Goal: Task Accomplishment & Management: Use online tool/utility

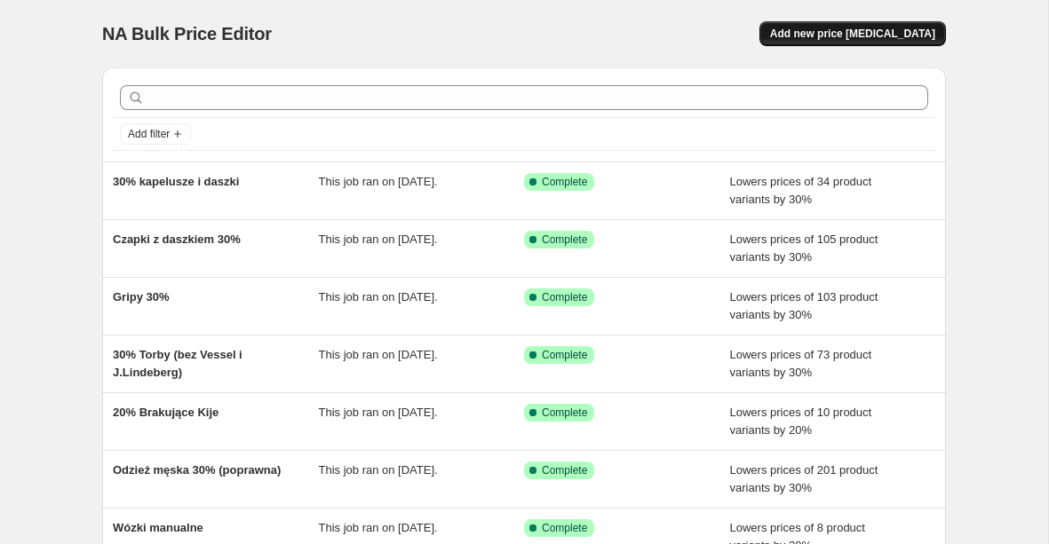
click at [819, 31] on span "Add new price [MEDICAL_DATA]" at bounding box center [852, 34] width 165 height 14
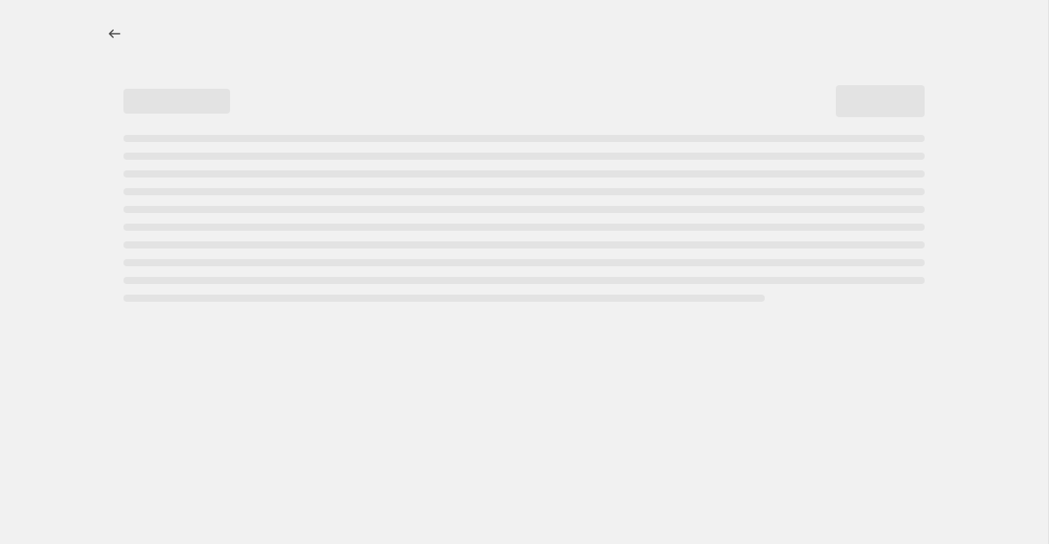
select select "percentage"
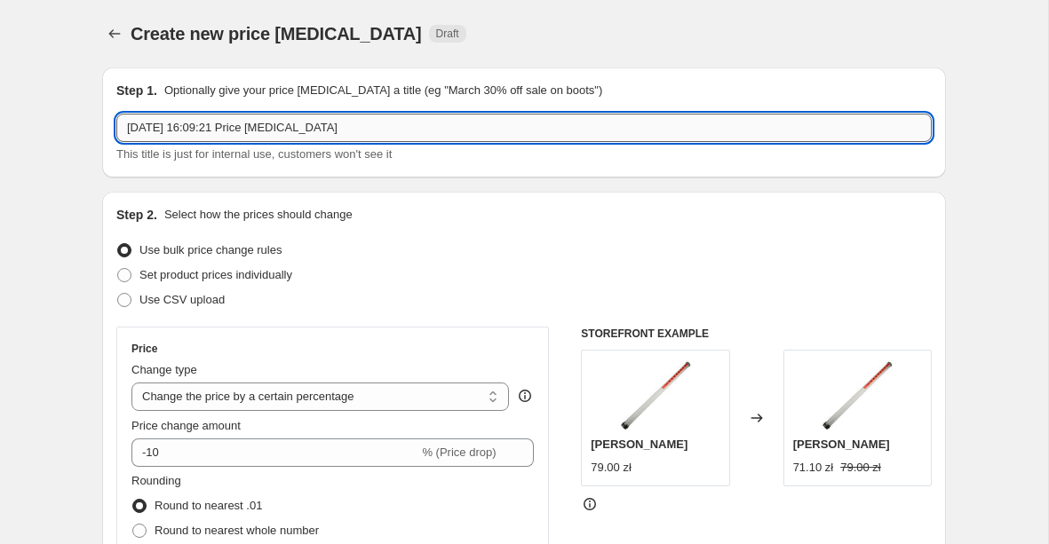
click at [400, 131] on input "[DATE] 16:09:21 Price [MEDICAL_DATA]" at bounding box center [523, 128] width 815 height 28
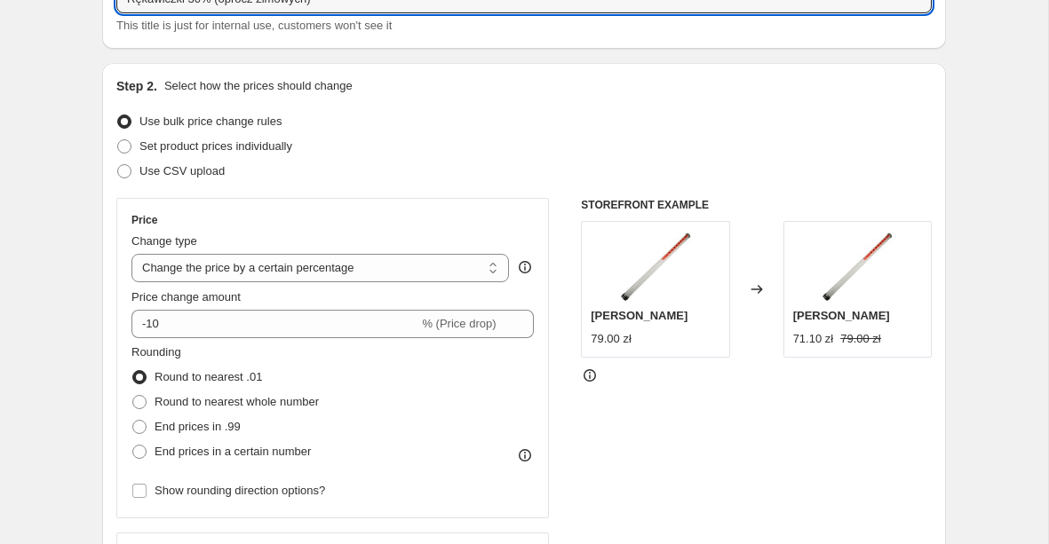
scroll to position [159, 0]
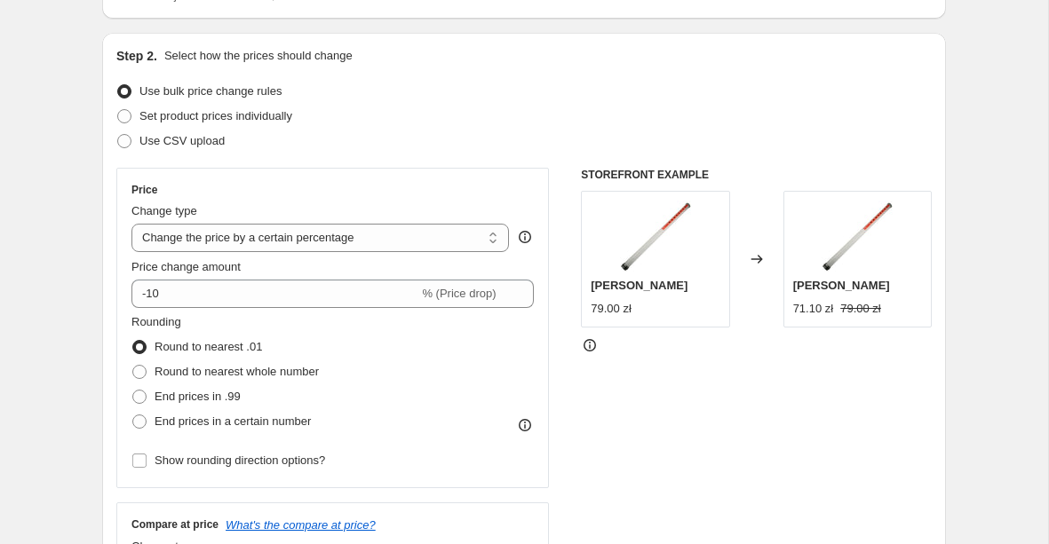
type input "Rękawiczki 30% (oprócz zimowych)"
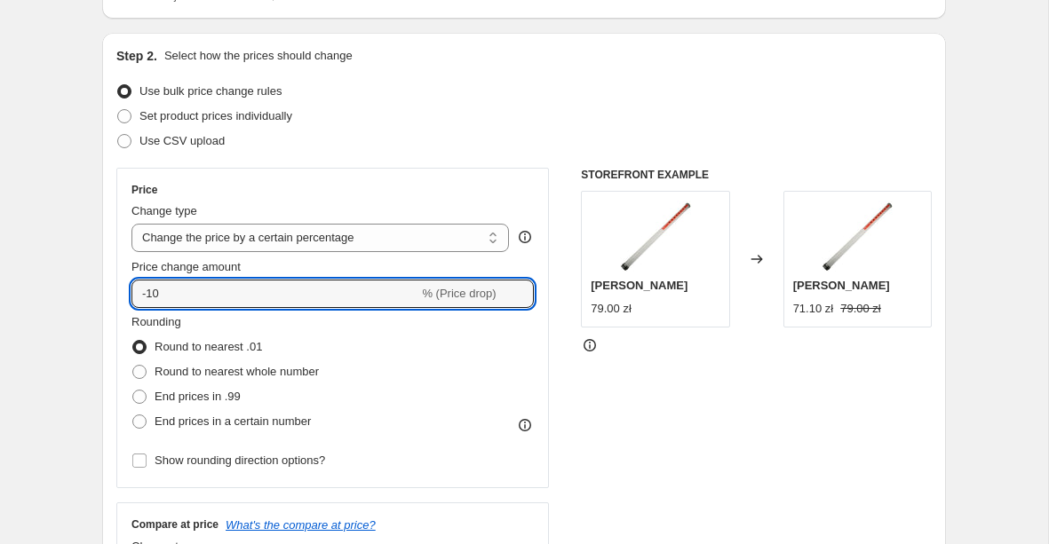
click at [289, 297] on input "-10" at bounding box center [274, 294] width 287 height 28
type input "-1"
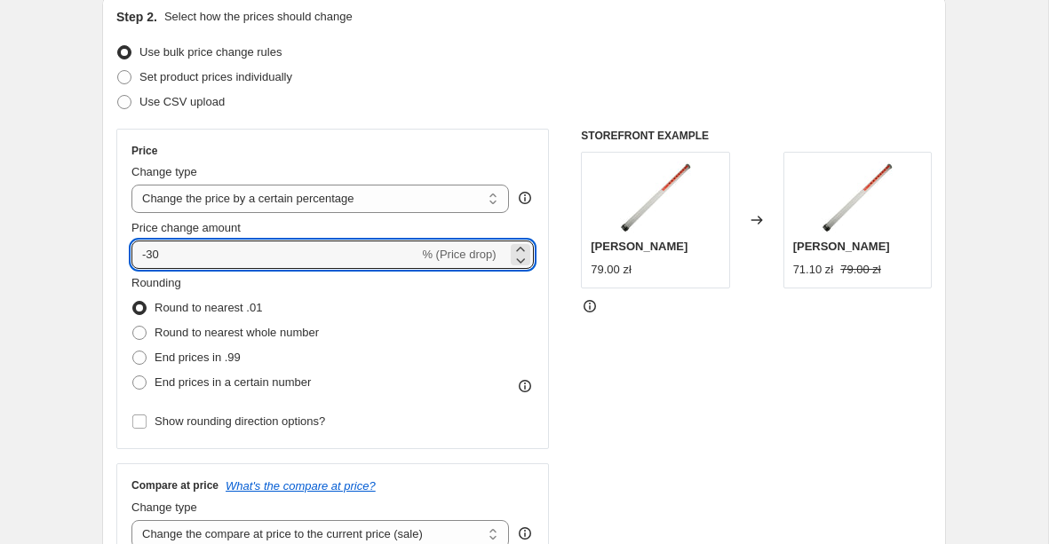
scroll to position [200, 0]
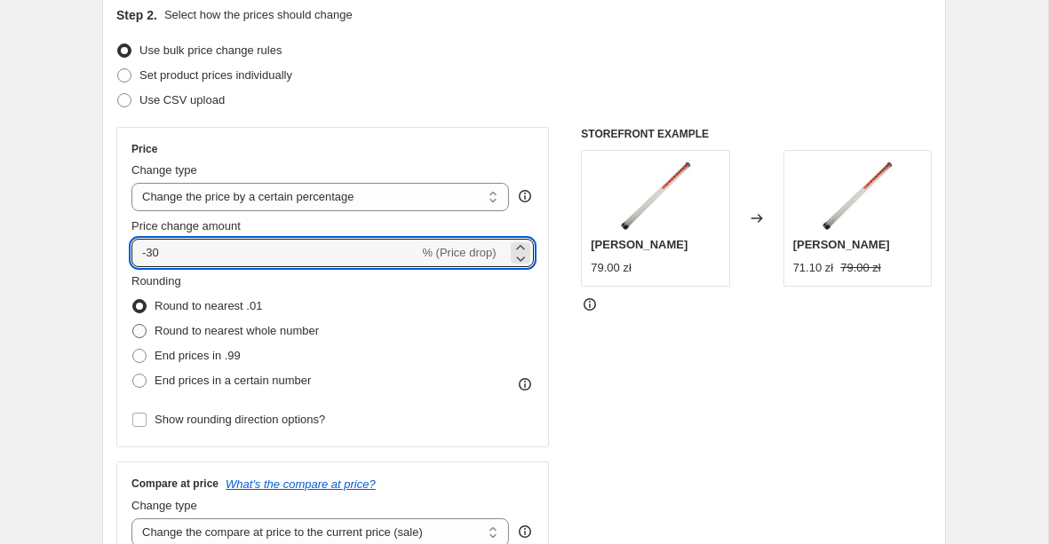
type input "-30"
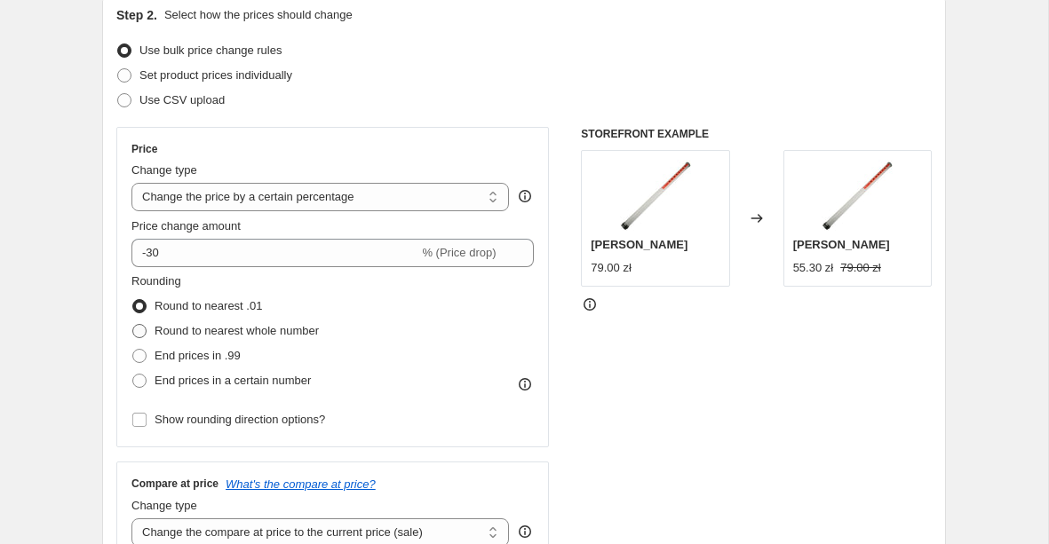
click at [294, 337] on span "Round to nearest whole number" at bounding box center [237, 330] width 164 height 13
click at [133, 325] on input "Round to nearest whole number" at bounding box center [132, 324] width 1 height 1
radio input "true"
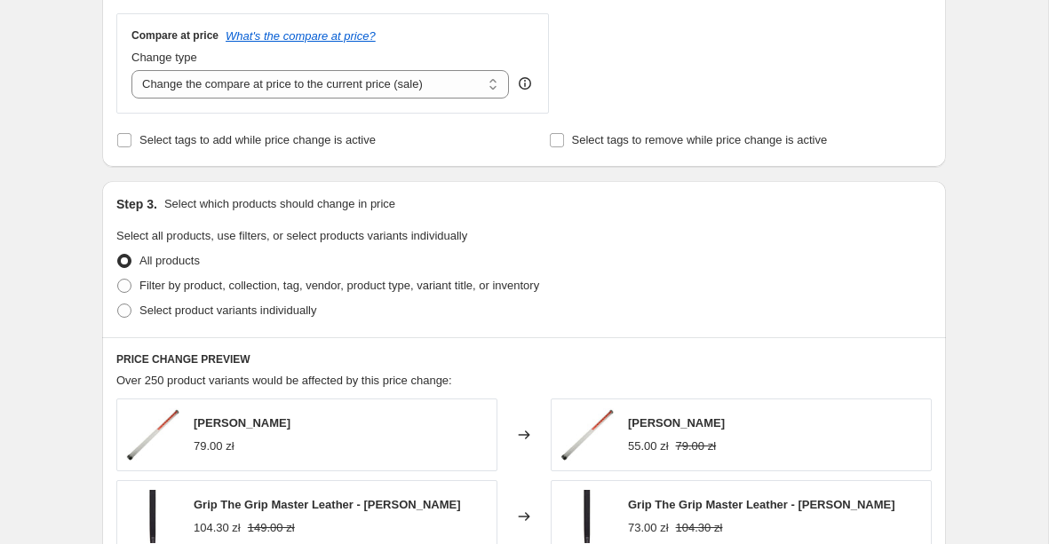
scroll to position [649, 0]
click at [309, 284] on span "Filter by product, collection, tag, vendor, product type, variant title, or inv…" at bounding box center [339, 284] width 400 height 13
click at [118, 279] on input "Filter by product, collection, tag, vendor, product type, variant title, or inv…" at bounding box center [117, 278] width 1 height 1
radio input "true"
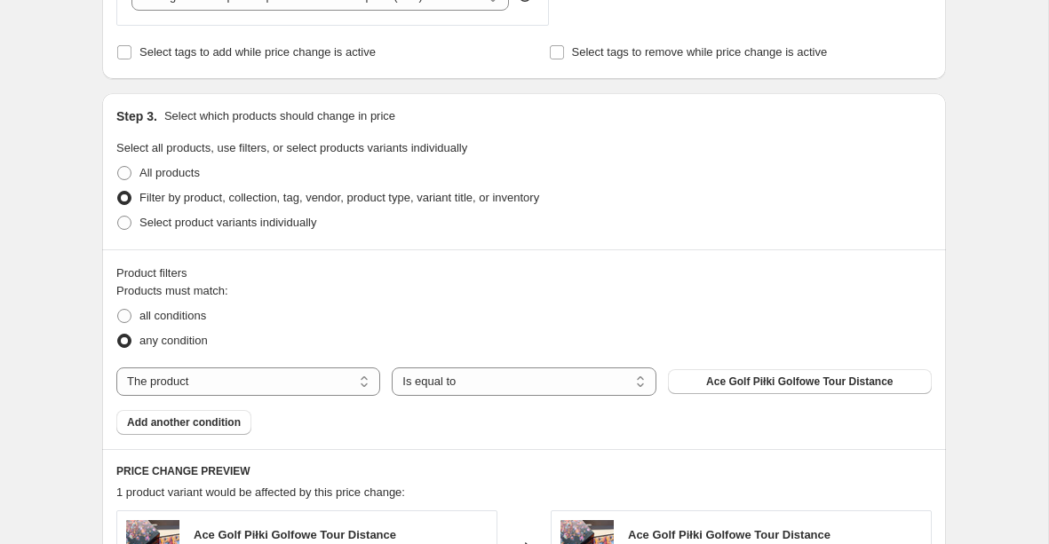
scroll to position [755, 0]
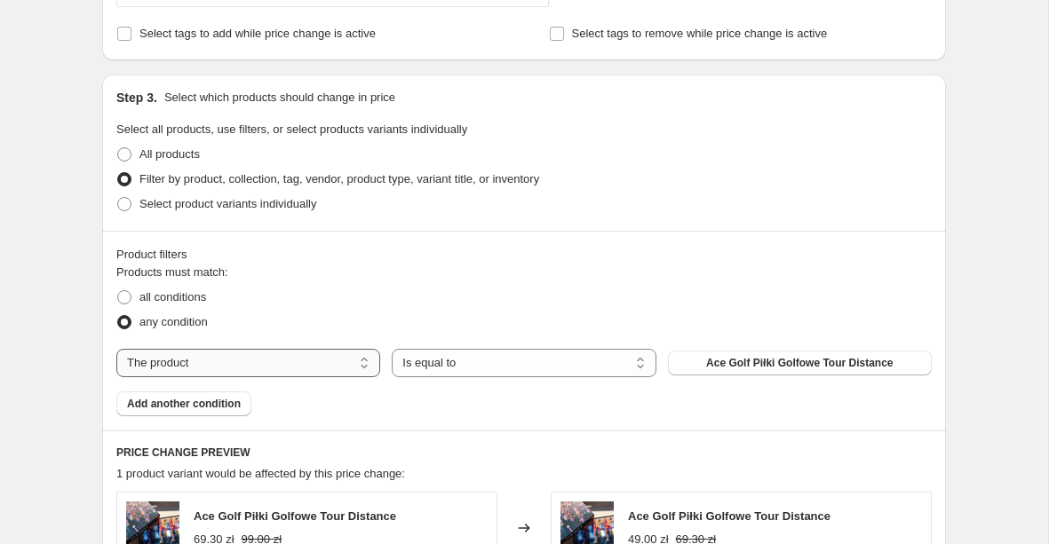
click at [286, 365] on select "The product The product's collection The product's tag The product's vendor The…" at bounding box center [248, 363] width 264 height 28
select select "collection"
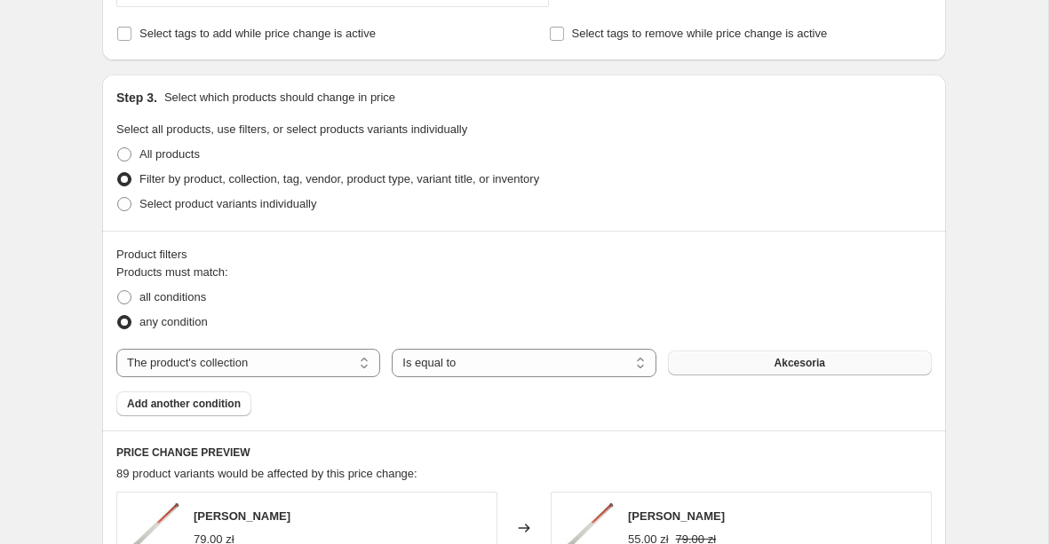
click at [754, 367] on button "Akcesoria" at bounding box center [800, 363] width 264 height 25
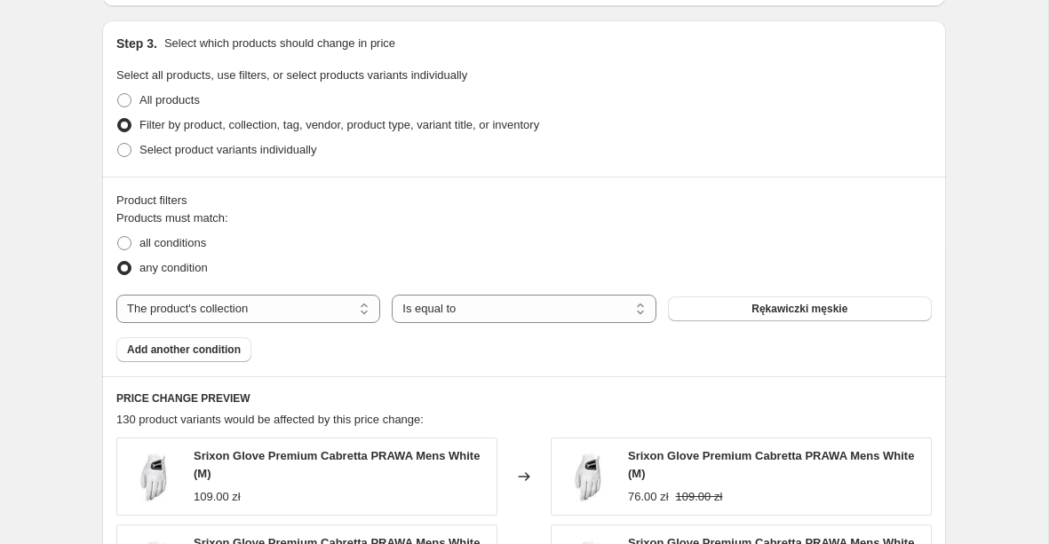
scroll to position [810, 0]
click at [235, 347] on span "Add another condition" at bounding box center [184, 349] width 114 height 14
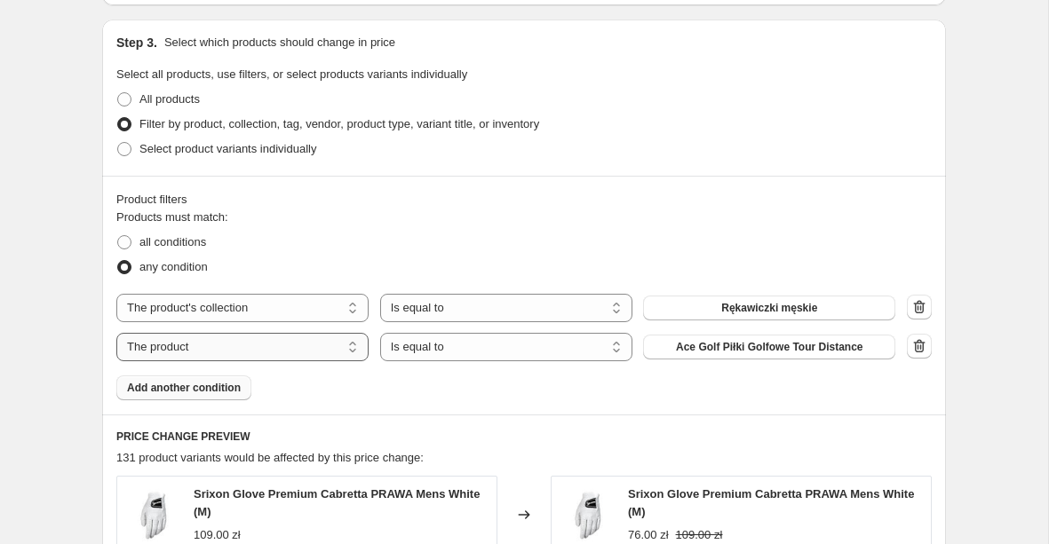
click at [324, 344] on select "The product The product's collection The product's tag The product's vendor The…" at bounding box center [242, 347] width 252 height 28
select select "collection"
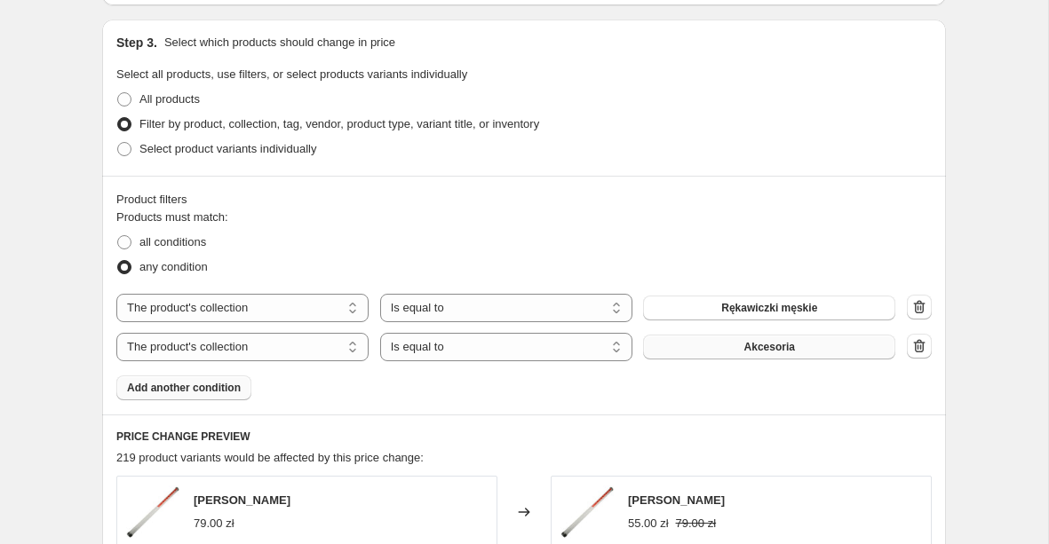
click at [785, 351] on span "Akcesoria" at bounding box center [769, 347] width 51 height 14
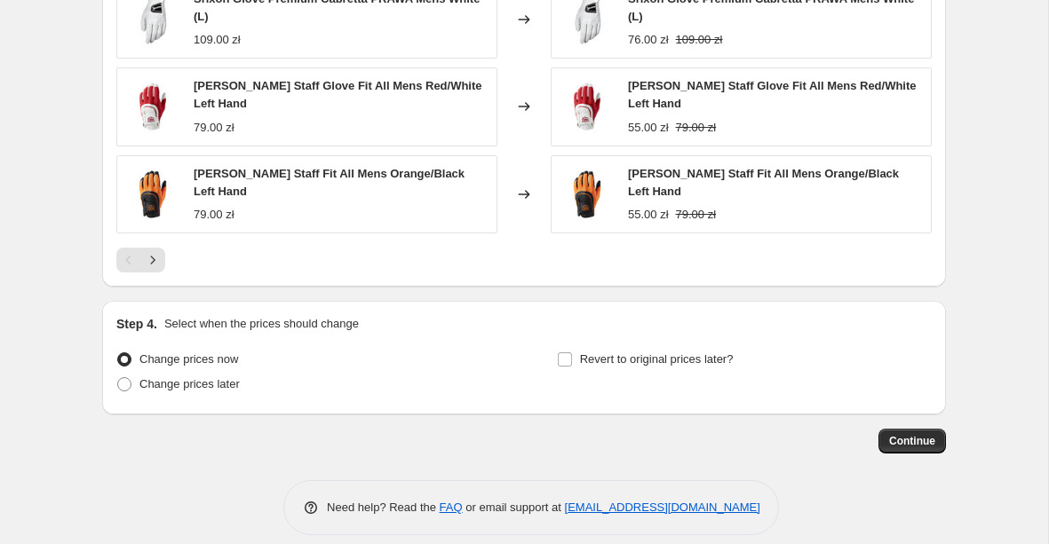
scroll to position [1487, 0]
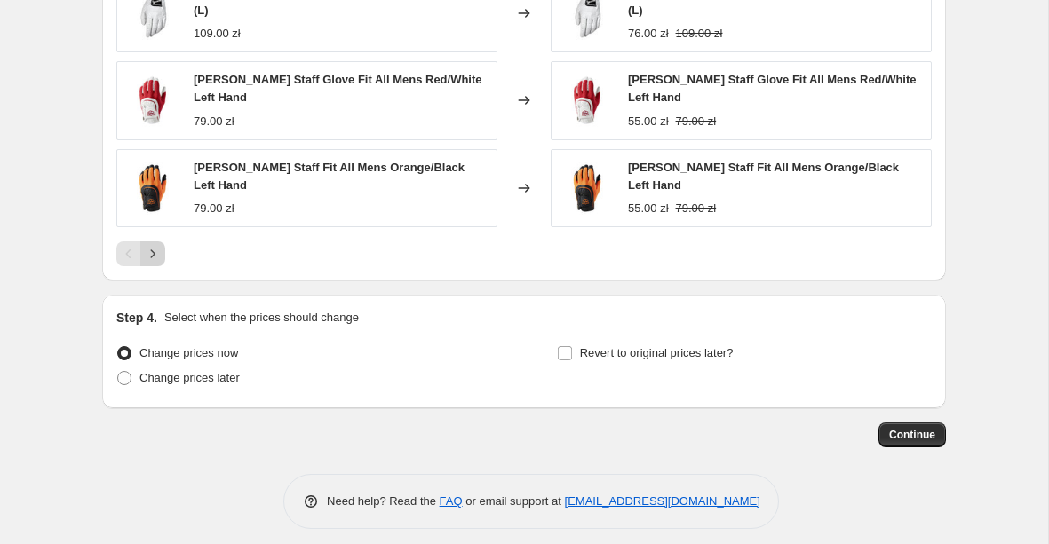
click at [155, 245] on icon "Next" at bounding box center [153, 254] width 18 height 18
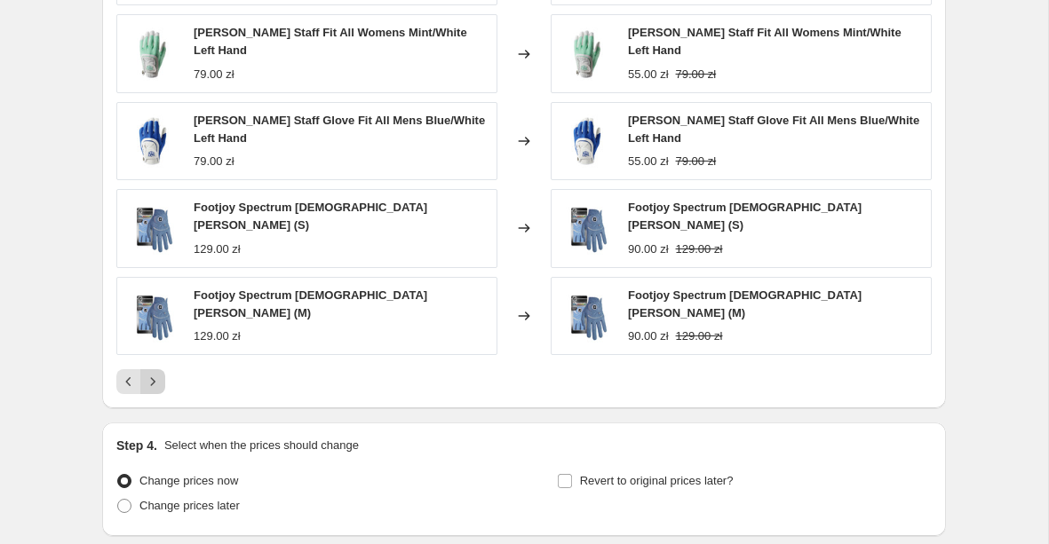
scroll to position [1413, 0]
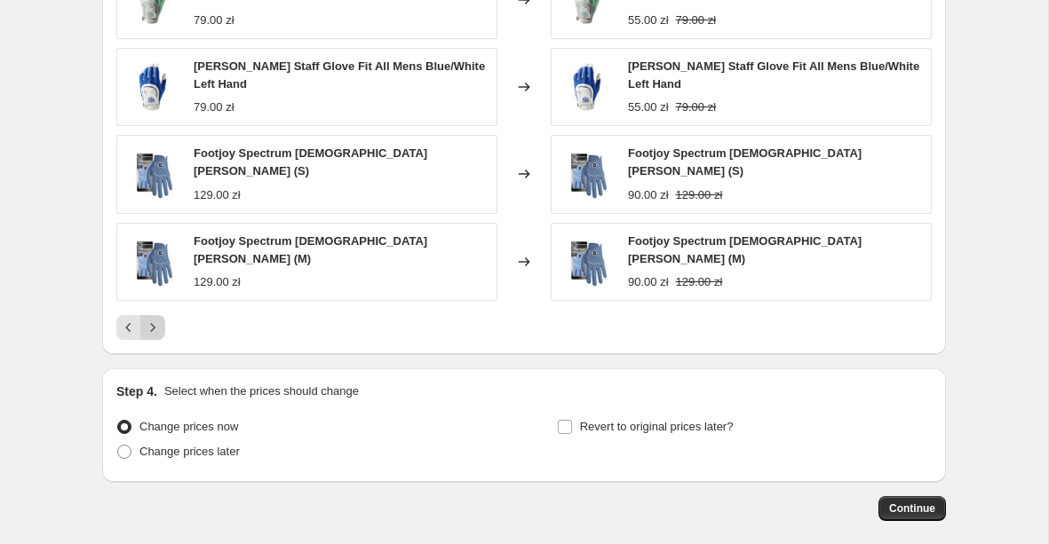
click at [161, 319] on icon "Next" at bounding box center [153, 328] width 18 height 18
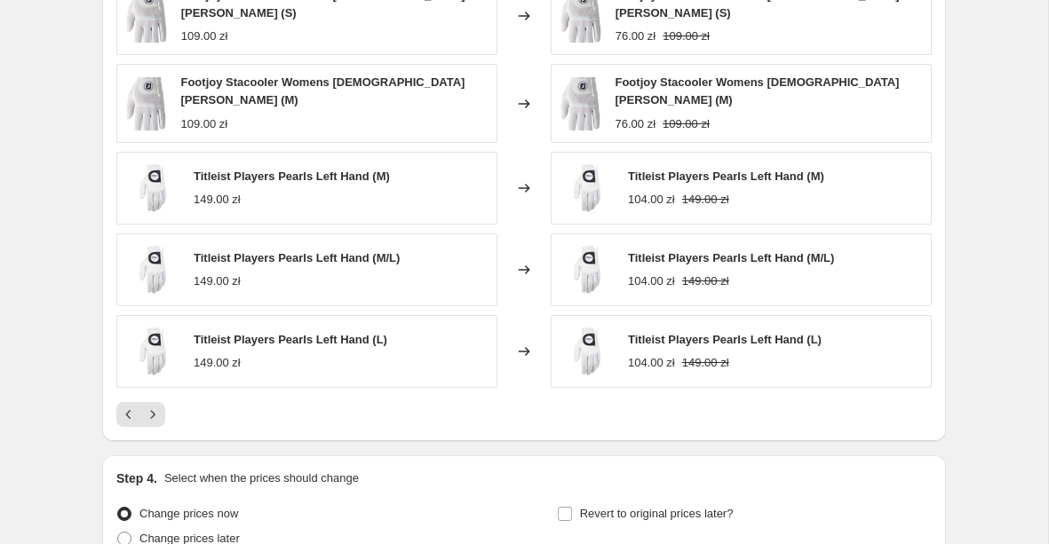
scroll to position [1423, 0]
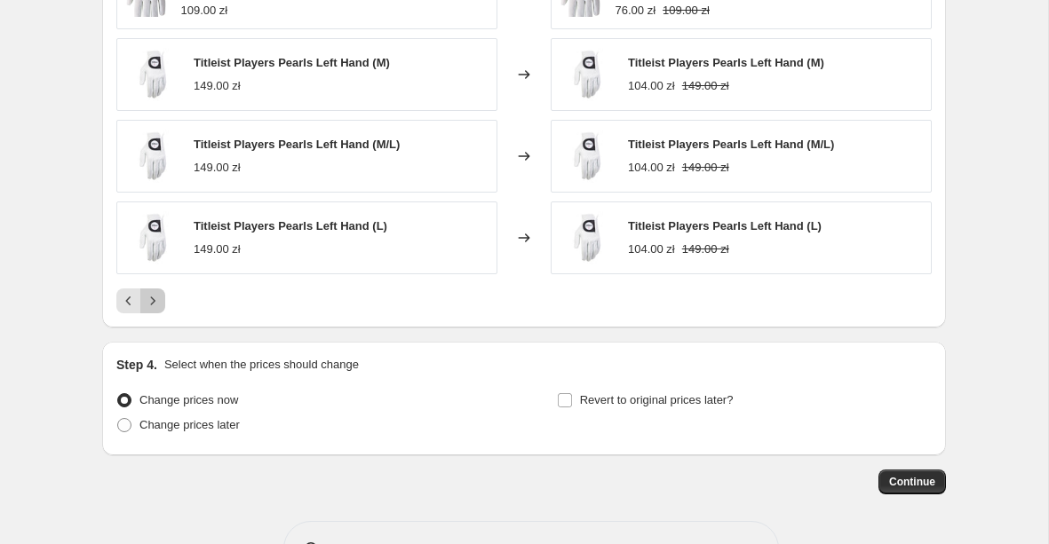
click at [156, 292] on icon "Next" at bounding box center [153, 301] width 18 height 18
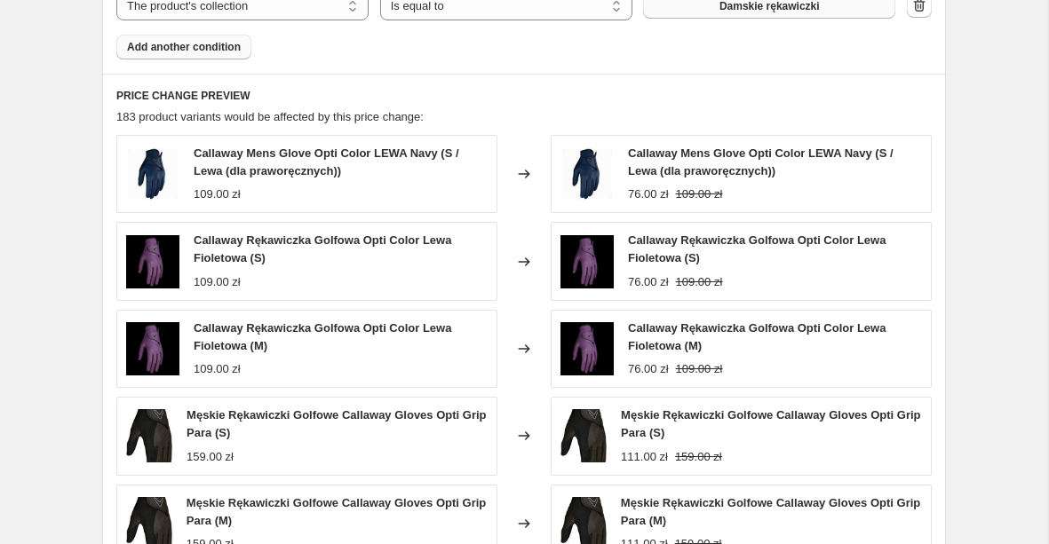
scroll to position [1325, 0]
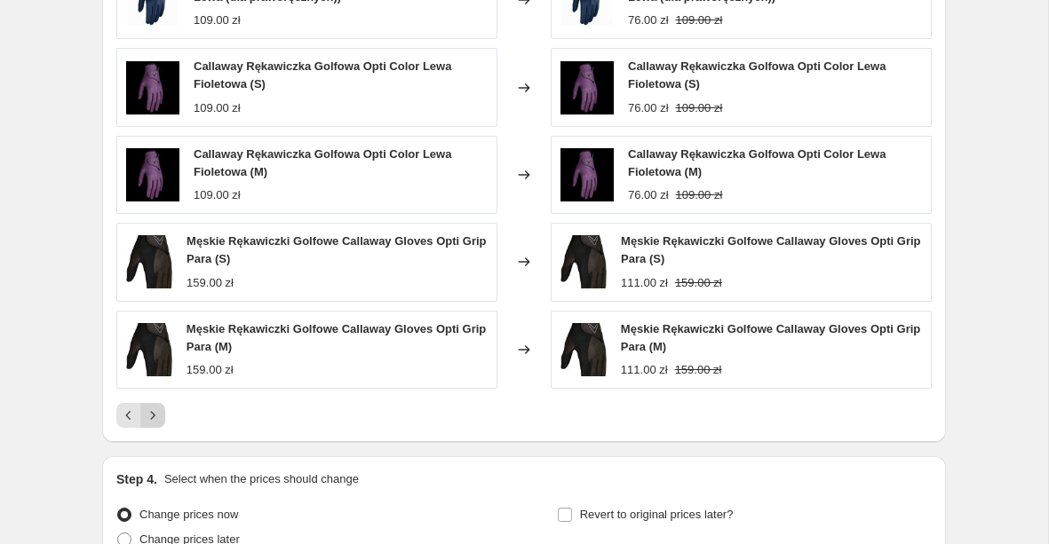
click at [158, 412] on icon "Next" at bounding box center [153, 416] width 18 height 18
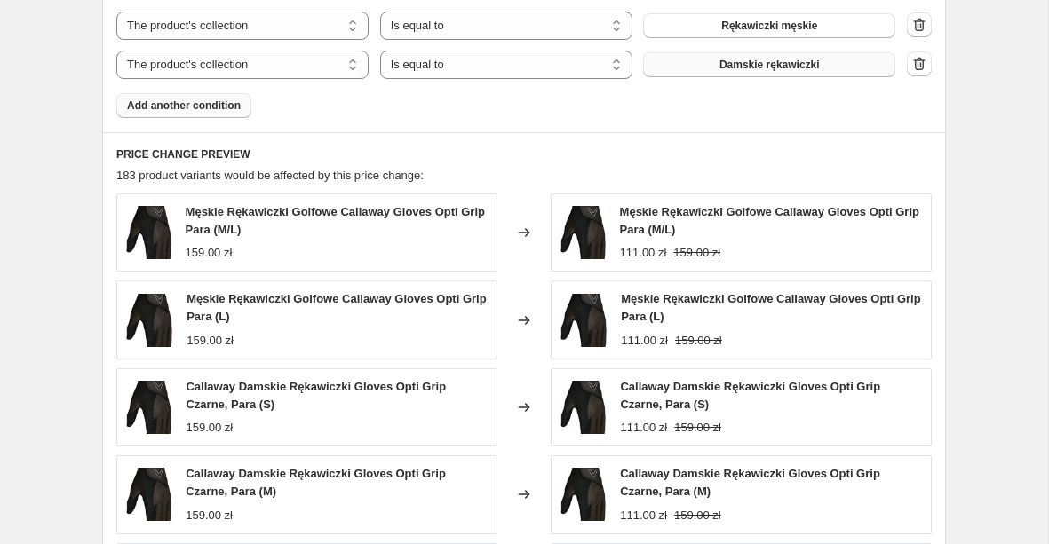
scroll to position [1317, 0]
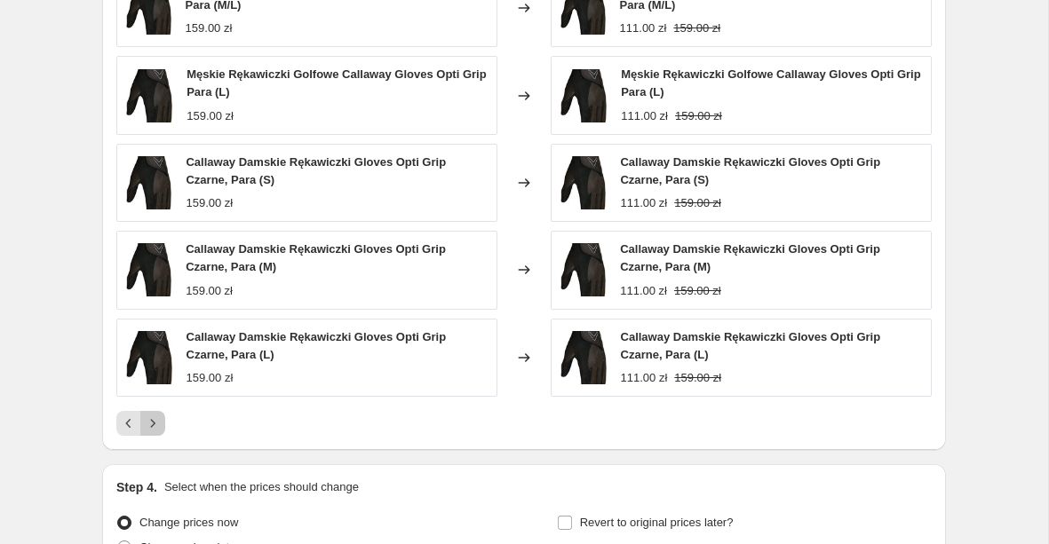
click at [156, 426] on icon "Next" at bounding box center [153, 424] width 18 height 18
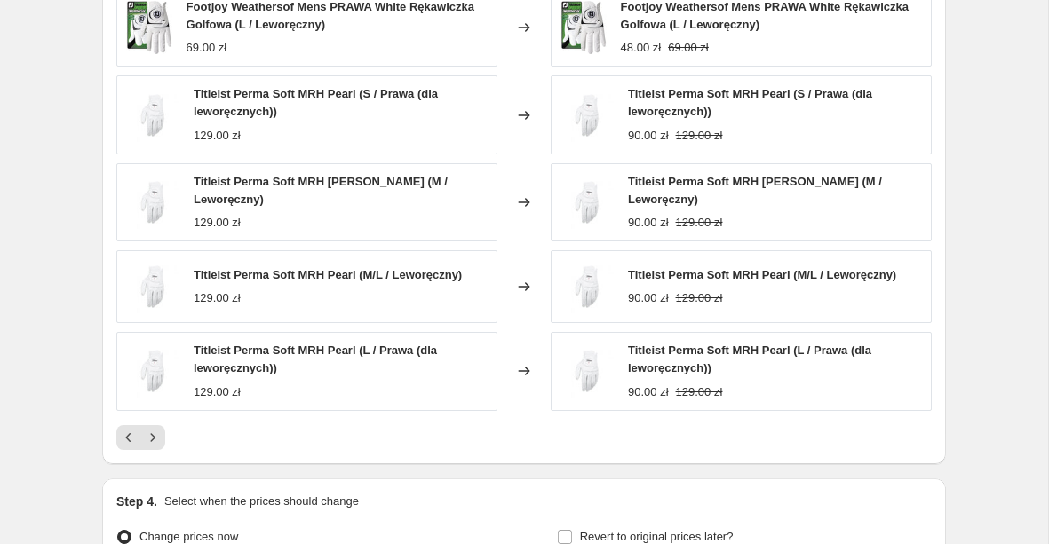
scroll to position [1487, 0]
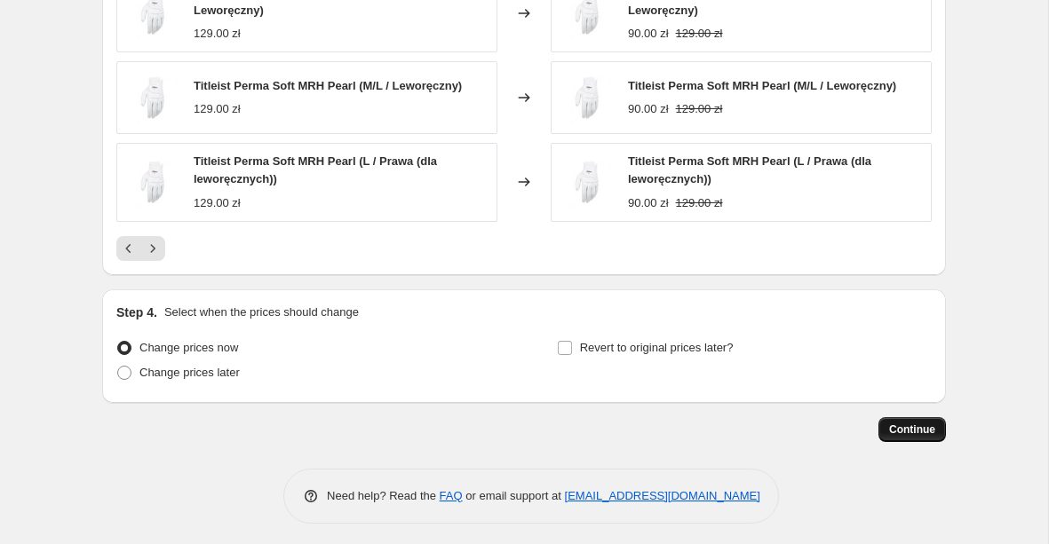
click at [893, 423] on span "Continue" at bounding box center [912, 430] width 46 height 14
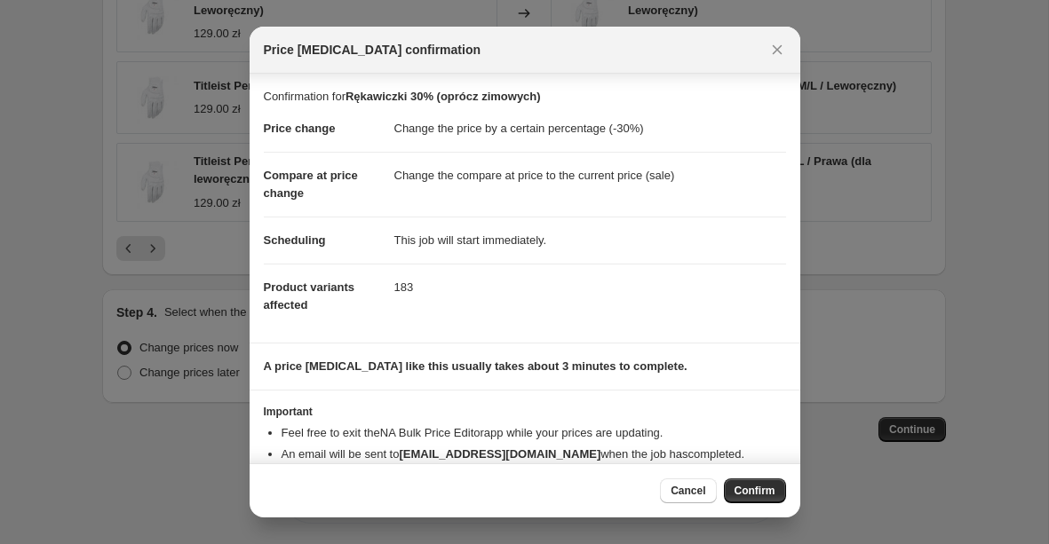
scroll to position [39, 0]
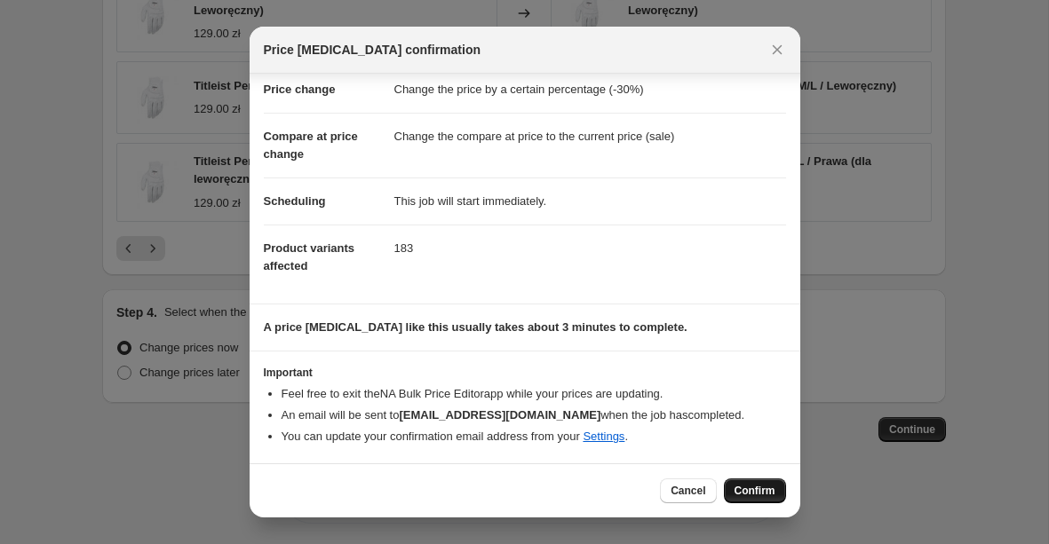
click at [747, 483] on button "Confirm" at bounding box center [755, 491] width 62 height 25
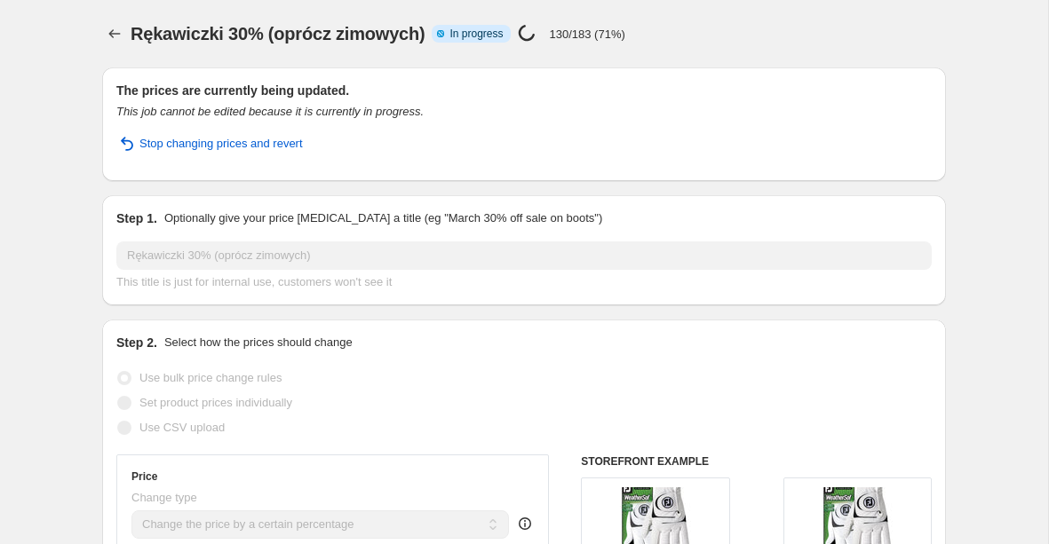
click at [493, 155] on div "Stop changing prices and revert" at bounding box center [523, 151] width 815 height 32
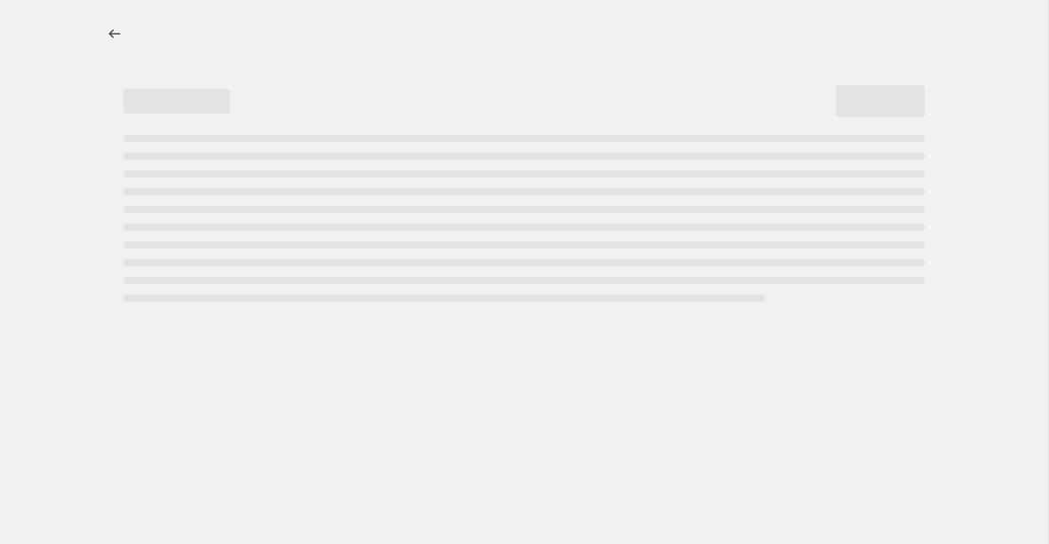
select select "percentage"
select select "collection"
